Goal: Task Accomplishment & Management: Manage account settings

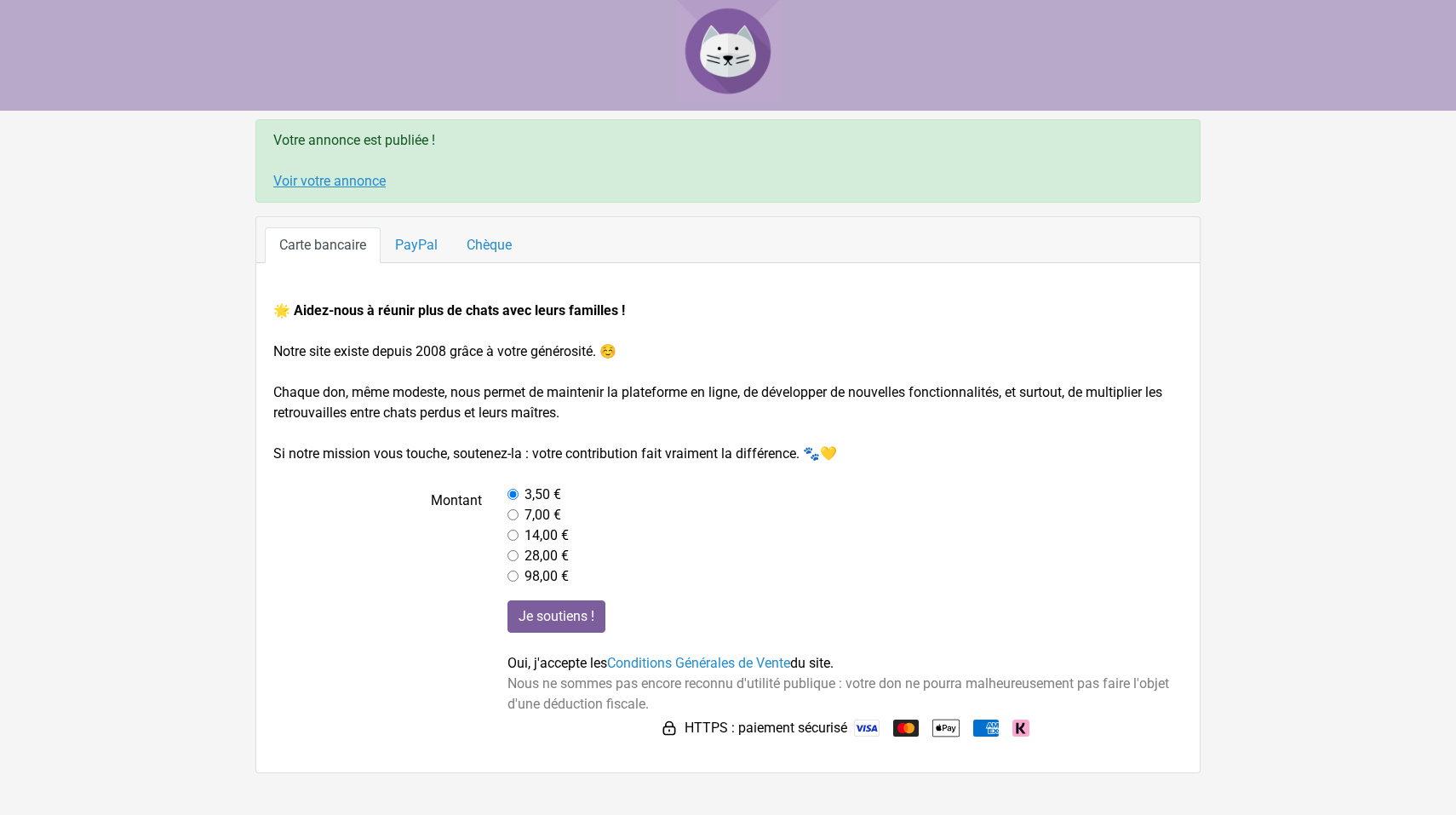
click at [345, 178] on link "Voir votre annonce" at bounding box center [329, 182] width 113 height 17
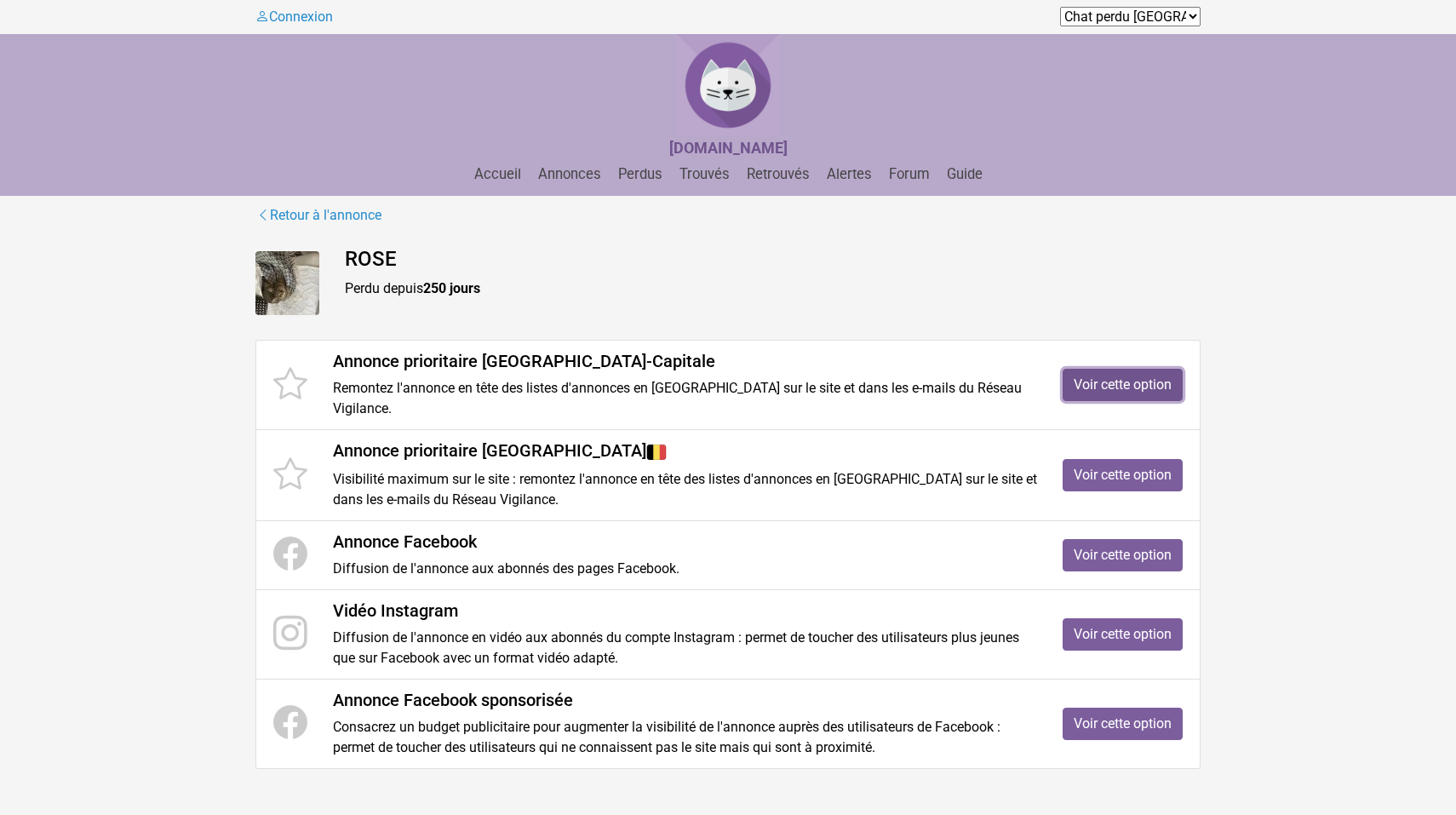
click at [1119, 380] on link "Voir cette option" at bounding box center [1122, 384] width 120 height 32
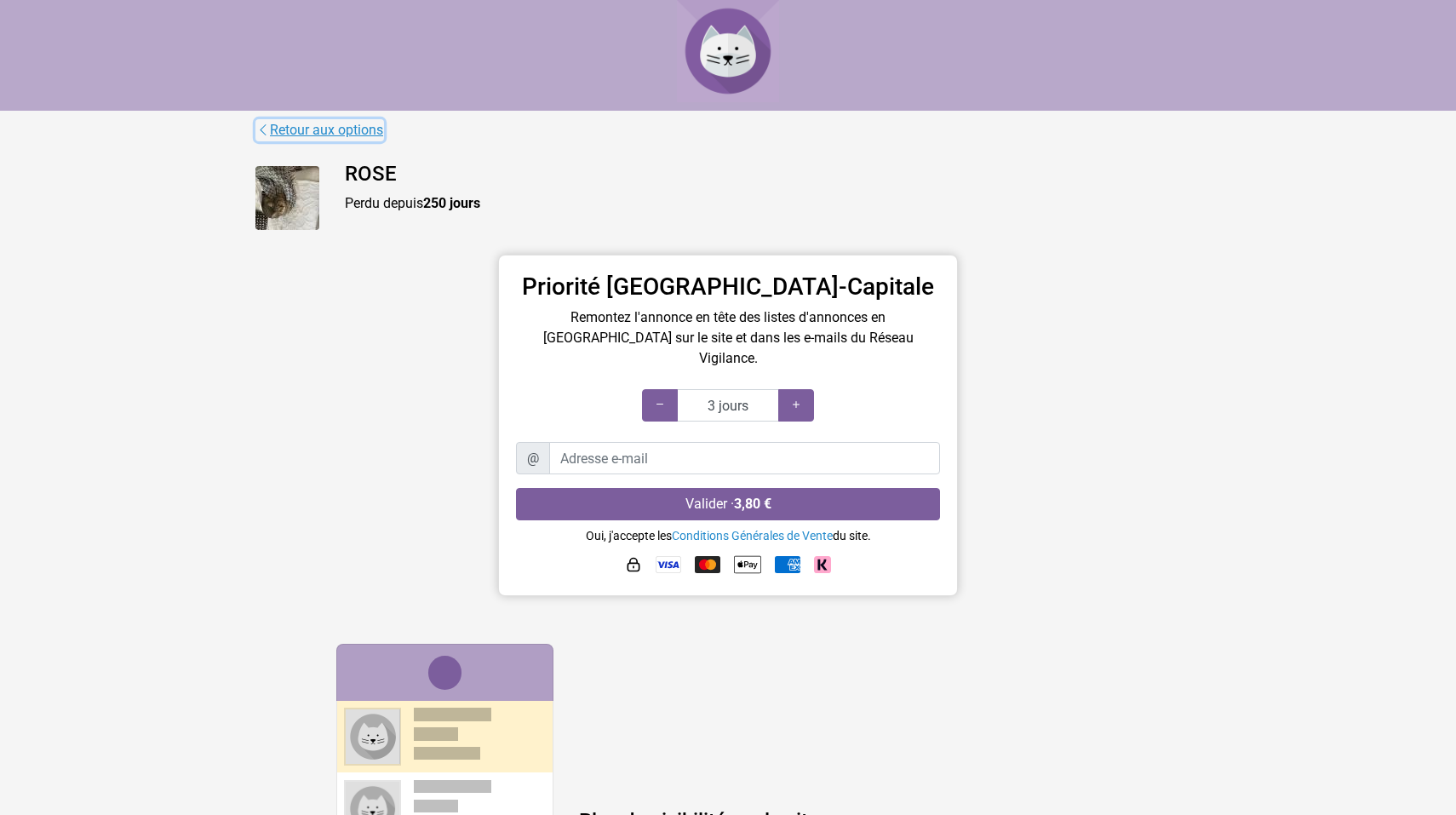
click at [263, 129] on icon at bounding box center [263, 130] width 14 height 17
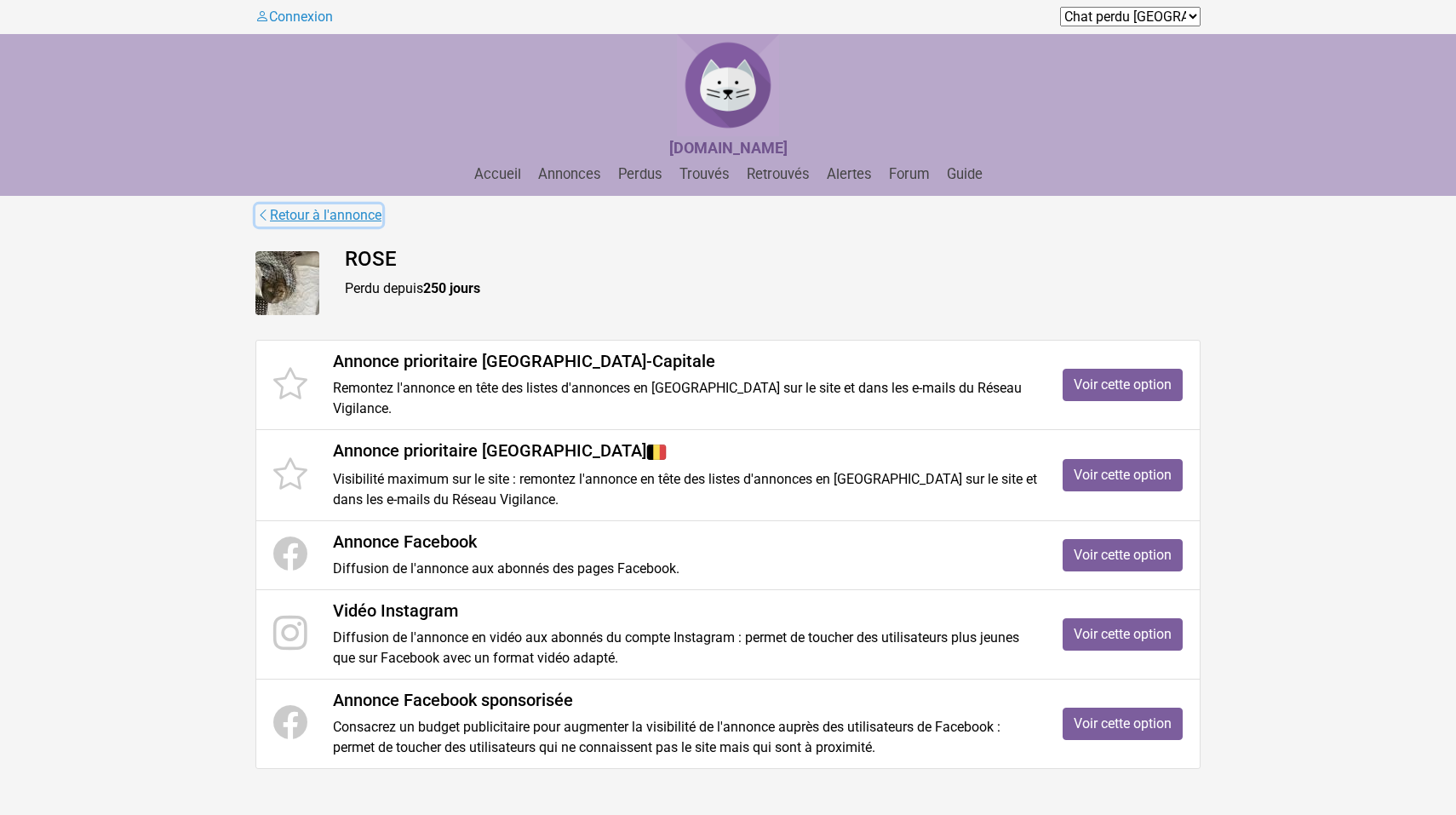
click at [283, 210] on link "Retour à l'annonce" at bounding box center [319, 215] width 127 height 22
